Goal: Navigation & Orientation: Find specific page/section

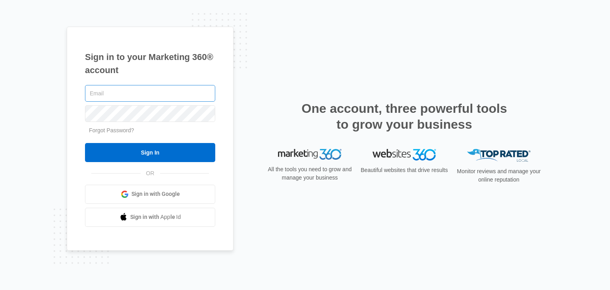
click at [123, 97] on input "text" at bounding box center [150, 93] width 130 height 17
click at [157, 200] on link "Sign in with Google" at bounding box center [150, 194] width 130 height 19
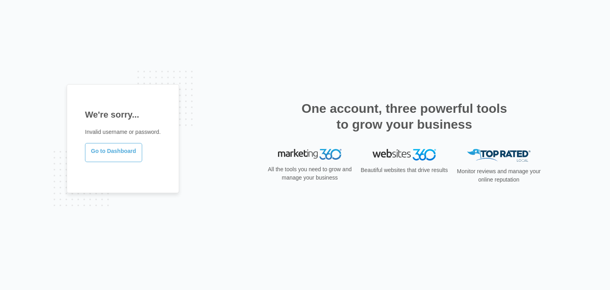
click at [96, 155] on link "Go to Dashboard" at bounding box center [113, 152] width 57 height 19
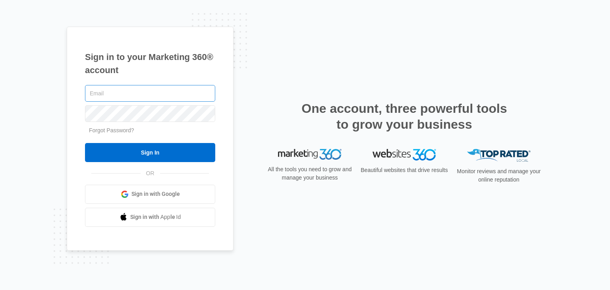
click at [143, 97] on input "text" at bounding box center [150, 93] width 130 height 17
type input "[EMAIL_ADDRESS][DOMAIN_NAME]"
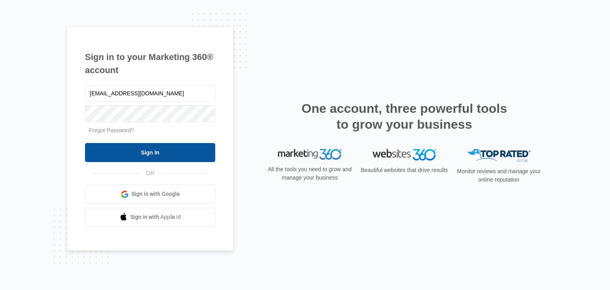
click at [149, 145] on input "Sign In" at bounding box center [150, 152] width 130 height 19
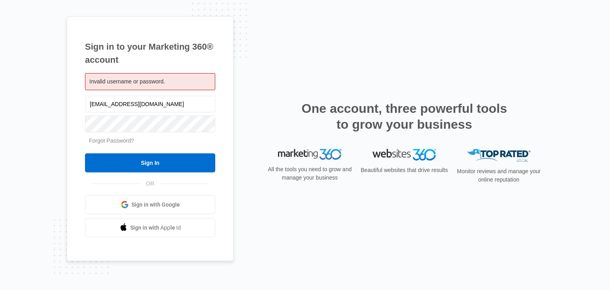
click at [115, 138] on link "Forgot Password?" at bounding box center [111, 140] width 45 height 6
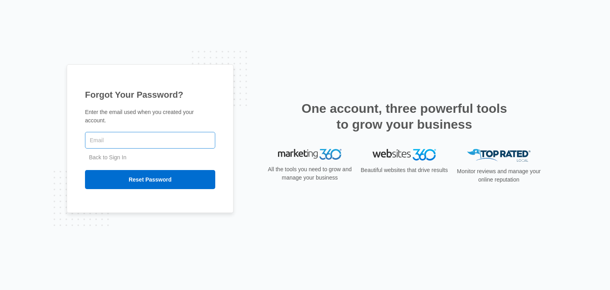
click at [170, 142] on input "text" at bounding box center [150, 140] width 130 height 17
type input "[EMAIL_ADDRESS][DOMAIN_NAME]"
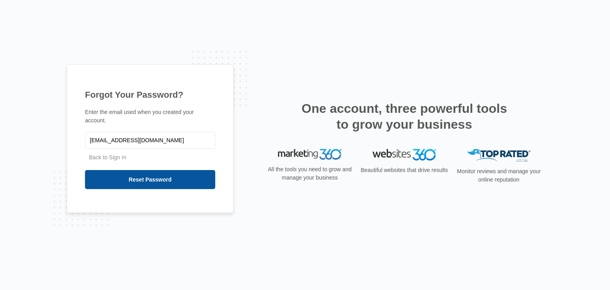
click at [155, 173] on input "Reset Password" at bounding box center [150, 179] width 130 height 19
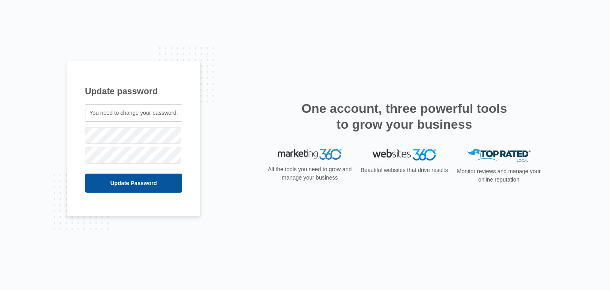
click at [126, 174] on input "Update Password" at bounding box center [133, 182] width 97 height 19
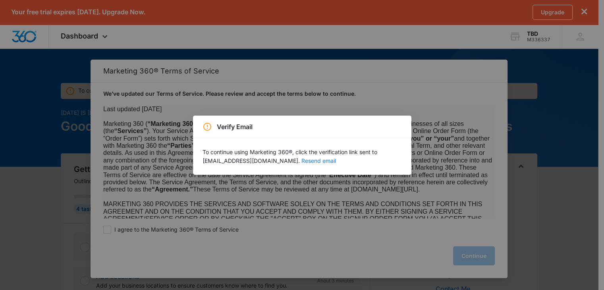
click at [304, 162] on button "Resend email" at bounding box center [318, 161] width 35 height 6
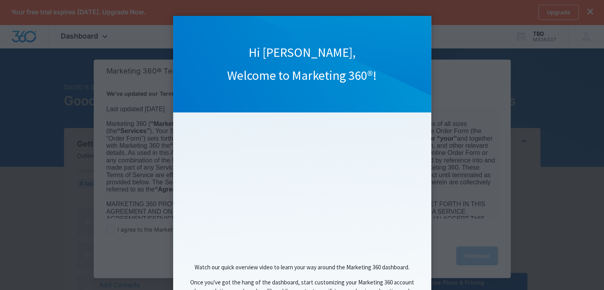
scroll to position [69, 0]
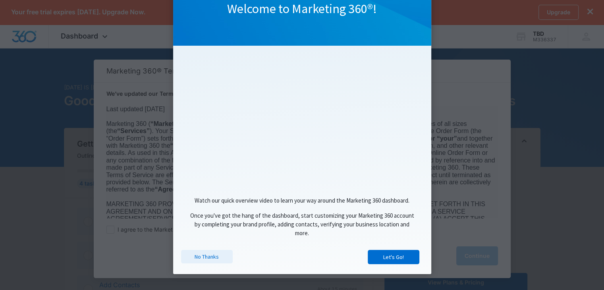
click at [224, 259] on link "No Thanks" at bounding box center [207, 256] width 52 height 13
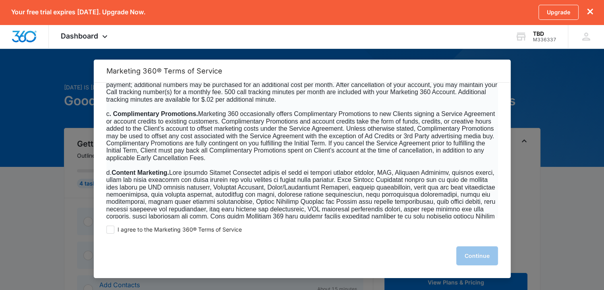
scroll to position [529, 0]
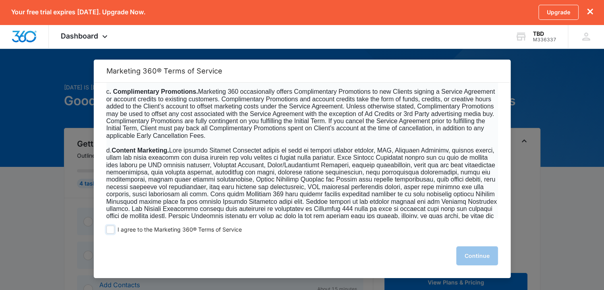
click at [111, 227] on span at bounding box center [110, 229] width 8 height 8
click at [111, 227] on input "I agree to the Marketing 360® Terms of Service" at bounding box center [110, 229] width 8 height 8
checkbox input "true"
click at [473, 259] on button "Continue" at bounding box center [477, 255] width 42 height 19
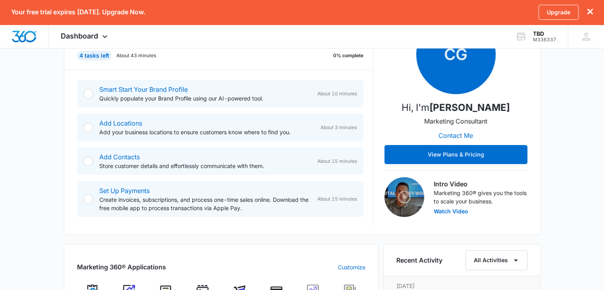
scroll to position [0, 0]
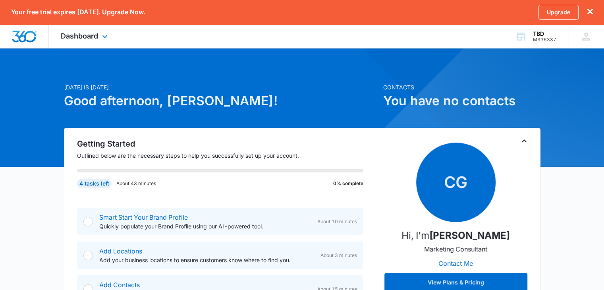
click at [79, 42] on div "Dashboard Apps Reputation Websites Forms CRM Email Shop Payments POS Ads Intell…" at bounding box center [85, 36] width 73 height 23
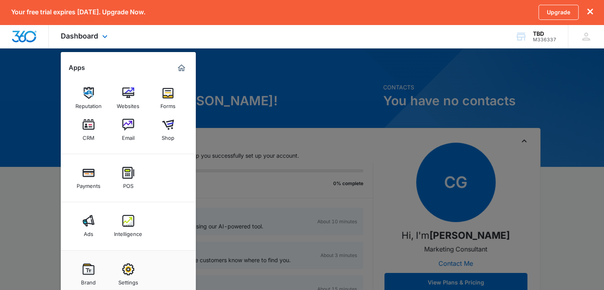
click at [7, 43] on div at bounding box center [24, 36] width 49 height 23
click at [44, 105] on div at bounding box center [302, 145] width 604 height 290
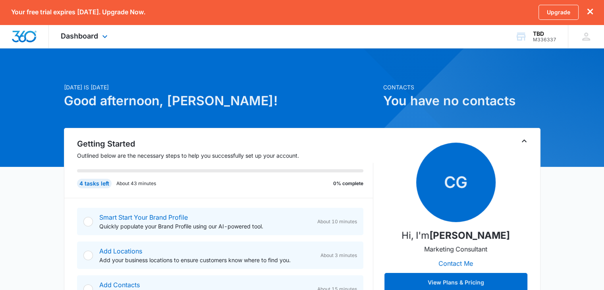
click at [35, 41] on img "Dashboard" at bounding box center [24, 37] width 25 height 12
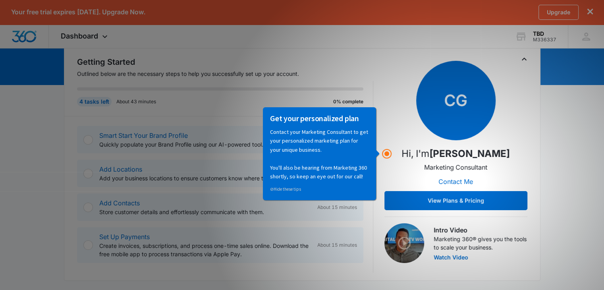
scroll to position [83, 0]
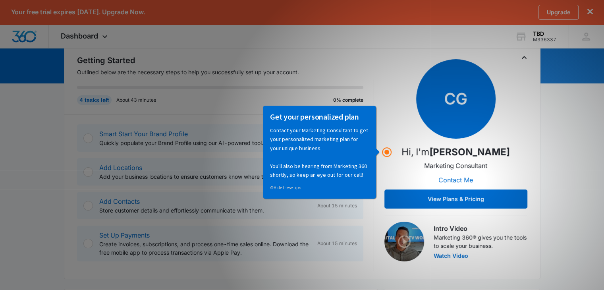
click at [433, 94] on span "CG" at bounding box center [455, 98] width 79 height 79
click at [400, 142] on div "CG Hi, I'm Caitlin Genschoreck Marketing Consultant Contact Me View Plans & Pri…" at bounding box center [455, 133] width 143 height 149
click at [292, 187] on link "⊘ Hide these tips" at bounding box center [285, 187] width 31 height 6
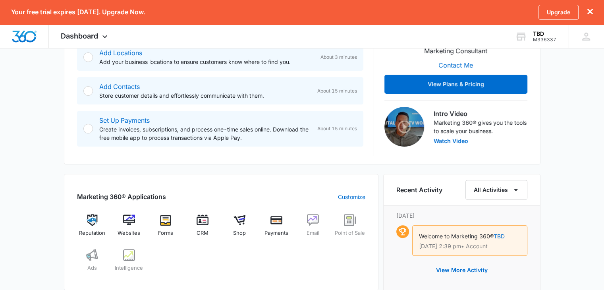
scroll to position [217, 0]
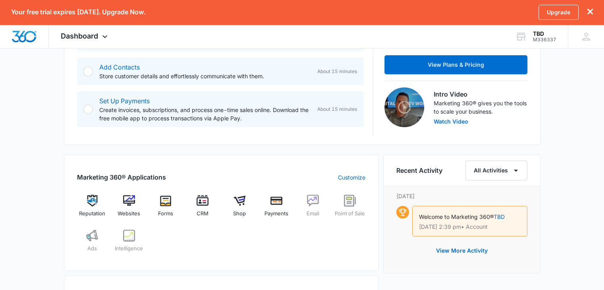
click at [590, 13] on icon "dismiss this dialog" at bounding box center [590, 12] width 6 height 6
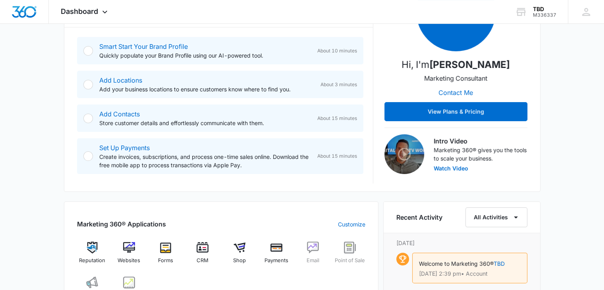
scroll to position [261, 0]
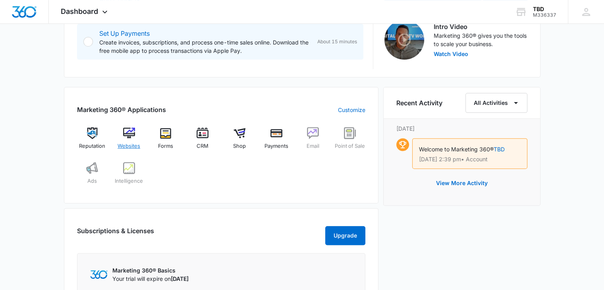
click at [129, 134] on img at bounding box center [129, 133] width 12 height 12
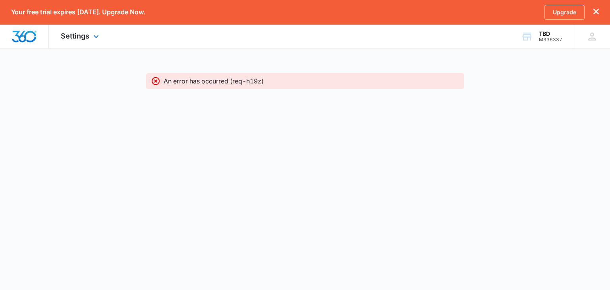
click at [35, 35] on img "Dashboard" at bounding box center [24, 37] width 25 height 12
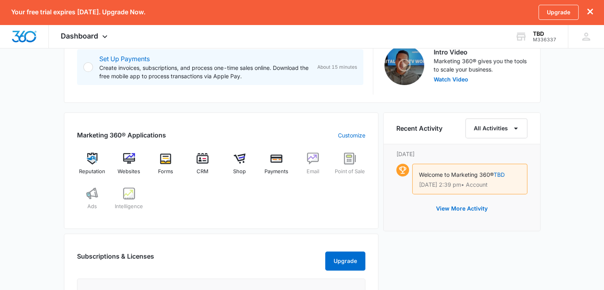
scroll to position [260, 0]
click at [87, 159] on img at bounding box center [92, 158] width 12 height 12
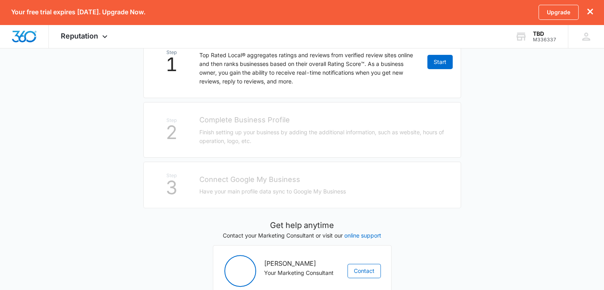
scroll to position [183, 0]
click at [19, 37] on img "Dashboard" at bounding box center [24, 37] width 25 height 12
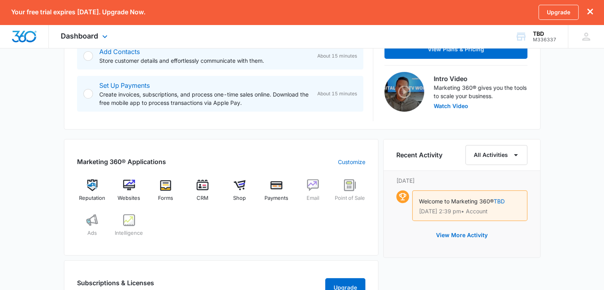
scroll to position [234, 0]
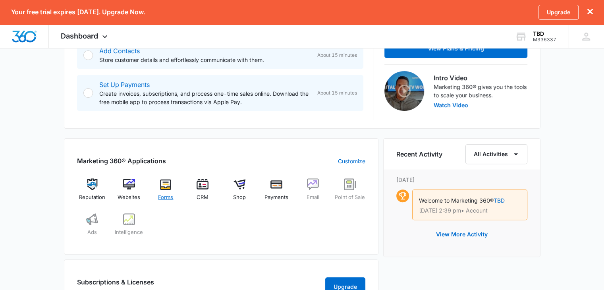
click at [160, 191] on div "Forms" at bounding box center [165, 192] width 31 height 29
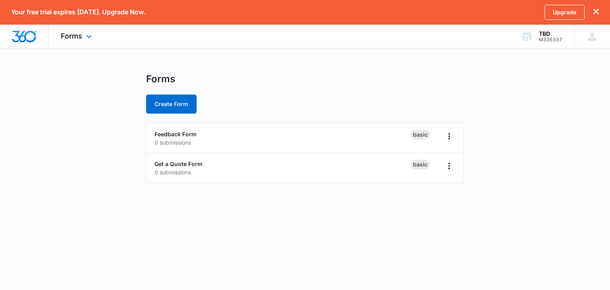
click at [21, 35] on img "Dashboard" at bounding box center [24, 37] width 25 height 12
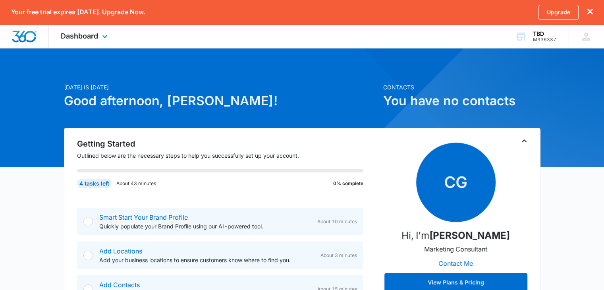
click at [17, 33] on img "Dashboard" at bounding box center [24, 37] width 25 height 12
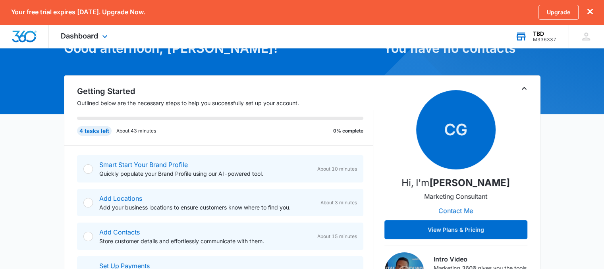
scroll to position [52, 0]
click at [591, 12] on icon "dismiss this dialog" at bounding box center [590, 12] width 6 height 6
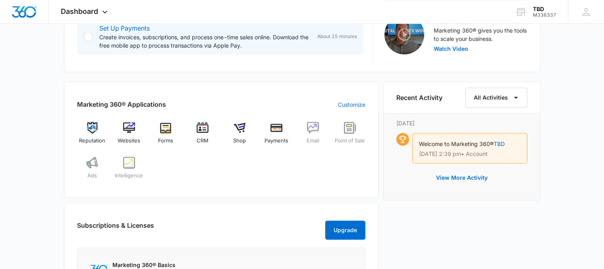
scroll to position [268, 0]
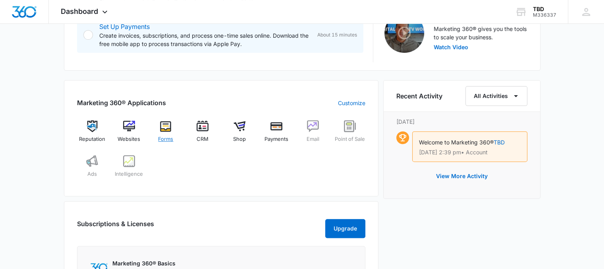
click at [161, 126] on img at bounding box center [166, 126] width 12 height 12
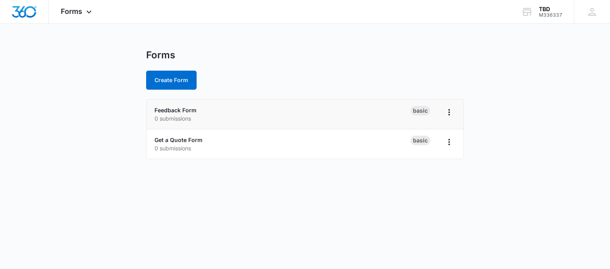
click at [286, 116] on p "0 submissions" at bounding box center [282, 118] width 256 height 8
click at [182, 112] on link "Feedback Form" at bounding box center [175, 110] width 42 height 7
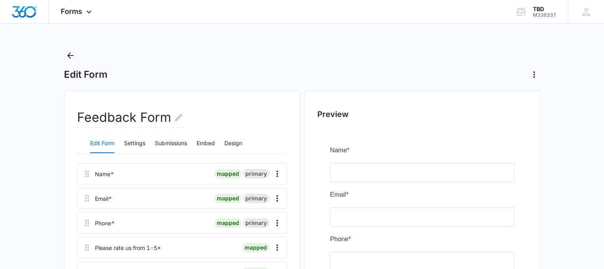
click at [79, 67] on div "Edit Form" at bounding box center [302, 65] width 476 height 32
click at [73, 56] on icon "Back" at bounding box center [70, 55] width 6 height 6
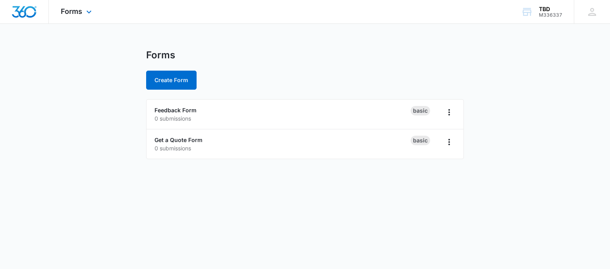
click at [12, 8] on img "Dashboard" at bounding box center [24, 12] width 25 height 12
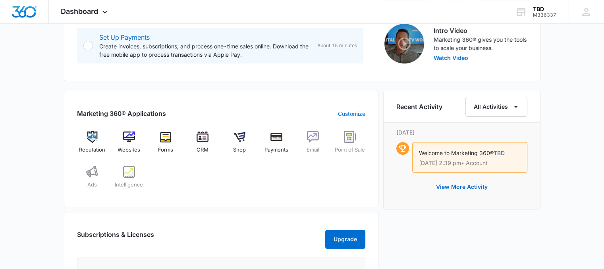
scroll to position [269, 0]
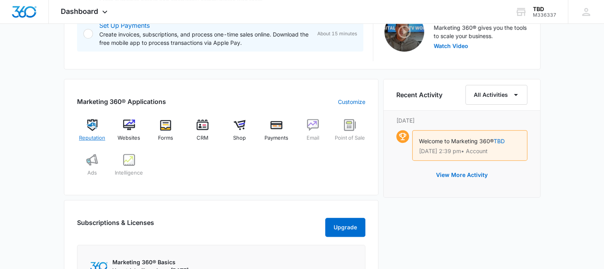
click at [98, 123] on div "Reputation" at bounding box center [92, 133] width 31 height 29
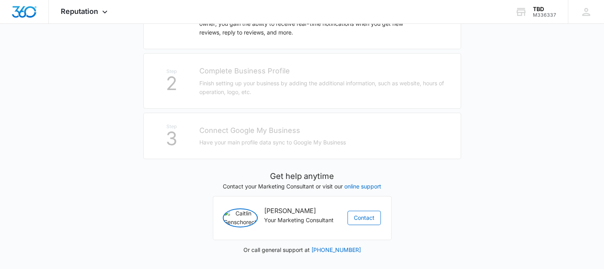
scroll to position [210, 0]
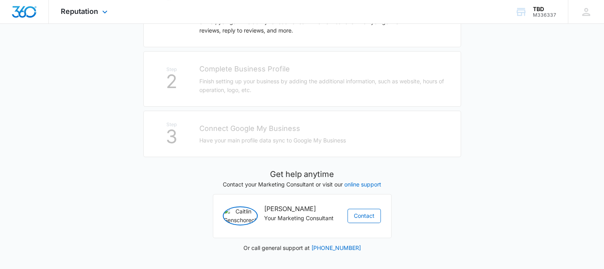
click at [29, 16] on img "Dashboard" at bounding box center [24, 12] width 25 height 12
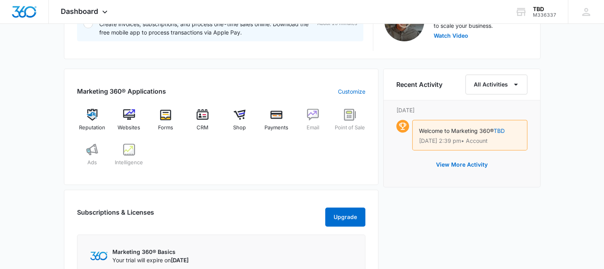
scroll to position [278, 0]
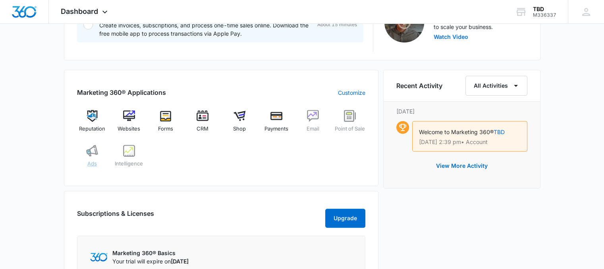
click at [98, 157] on img at bounding box center [92, 151] width 12 height 12
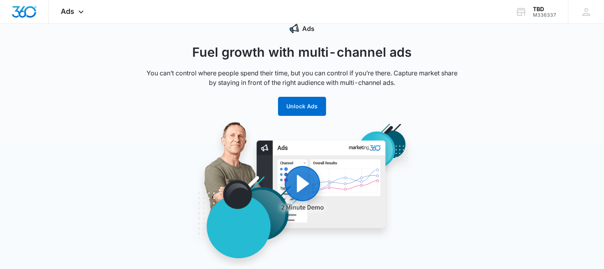
scroll to position [27, 0]
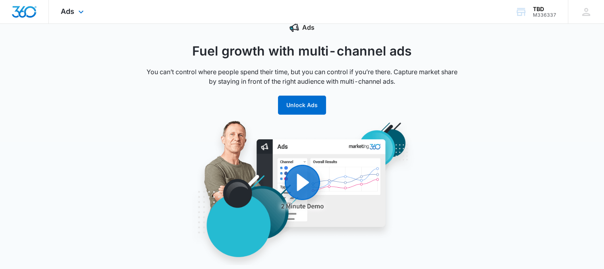
click at [32, 6] on img "Dashboard" at bounding box center [24, 12] width 25 height 12
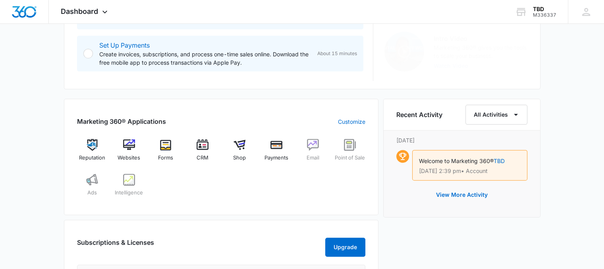
scroll to position [250, 0]
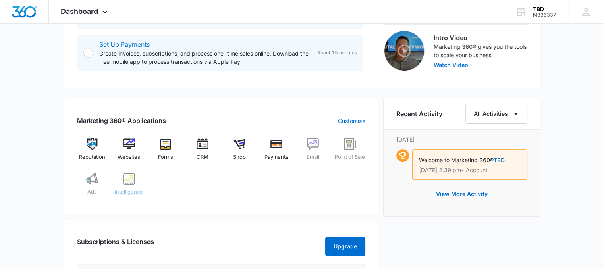
click at [131, 185] on img at bounding box center [129, 179] width 12 height 12
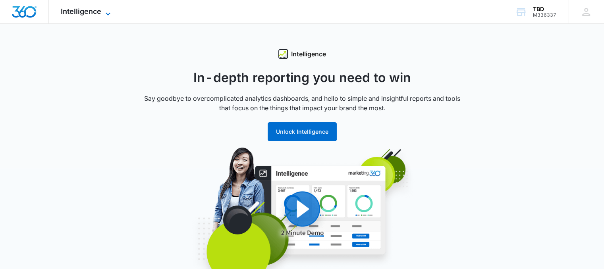
click at [88, 10] on span "Intelligence" at bounding box center [81, 11] width 40 height 8
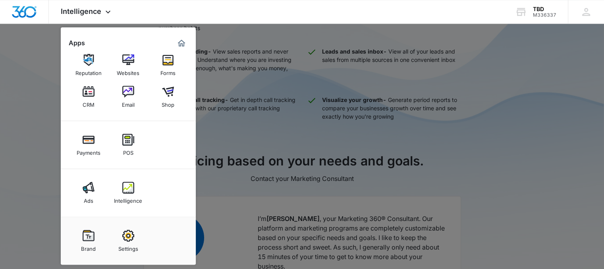
scroll to position [303, 0]
click at [35, 195] on div at bounding box center [302, 134] width 604 height 269
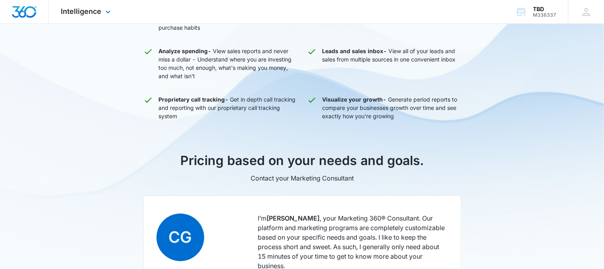
click at [104, 17] on div "Intelligence Apps Reputation Websites Forms CRM Email Shop Payments POS Ads Int…" at bounding box center [87, 11] width 76 height 23
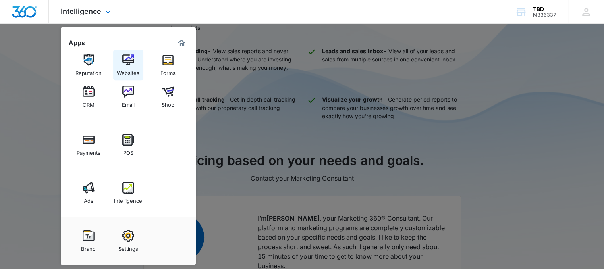
click at [135, 64] on link "Websites" at bounding box center [128, 65] width 30 height 30
